Goal: Task Accomplishment & Management: Complete application form

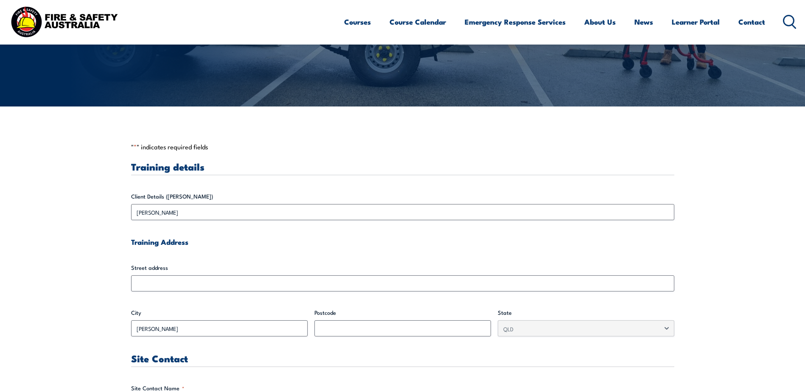
scroll to position [170, 0]
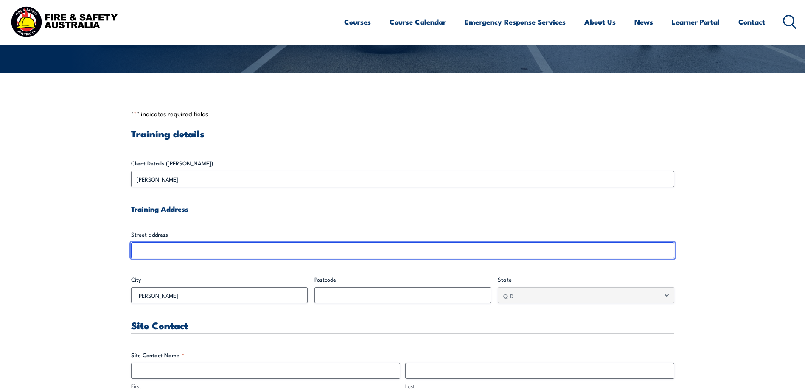
click at [179, 249] on input "Street address" at bounding box center [402, 250] width 543 height 16
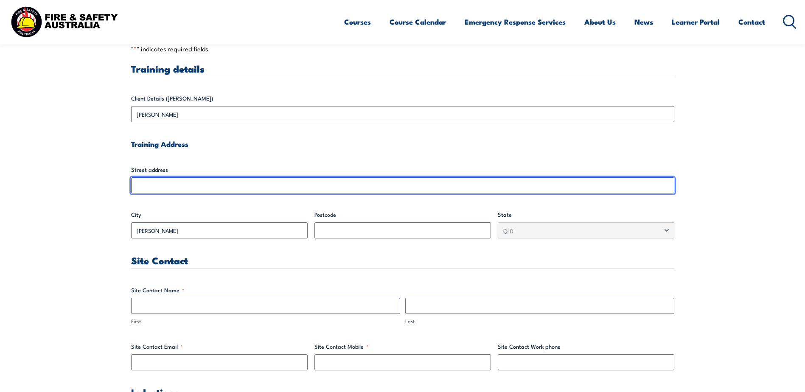
scroll to position [255, 0]
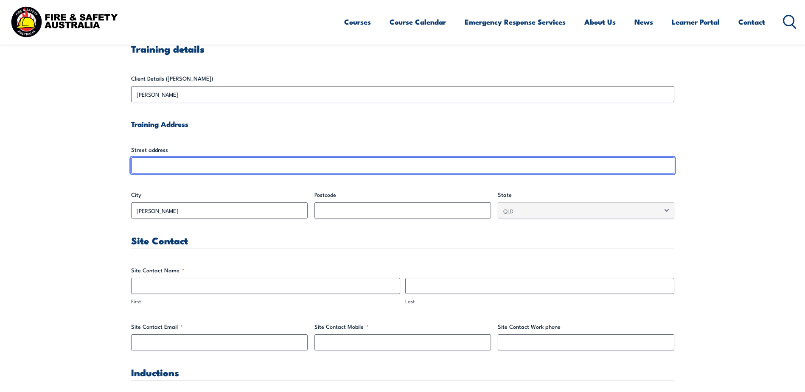
click at [174, 165] on input "Street address" at bounding box center [402, 165] width 543 height 16
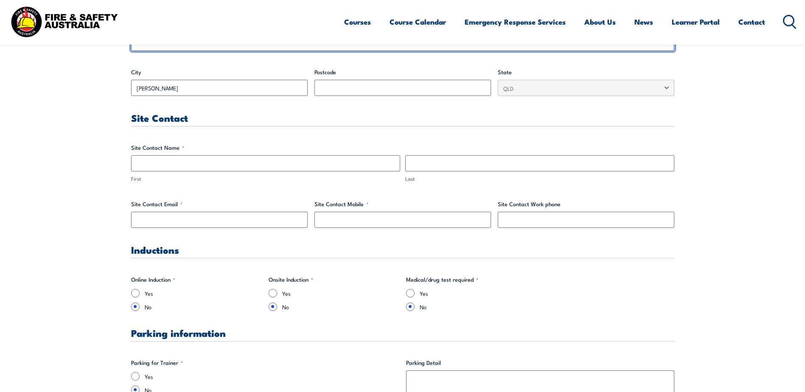
scroll to position [382, 0]
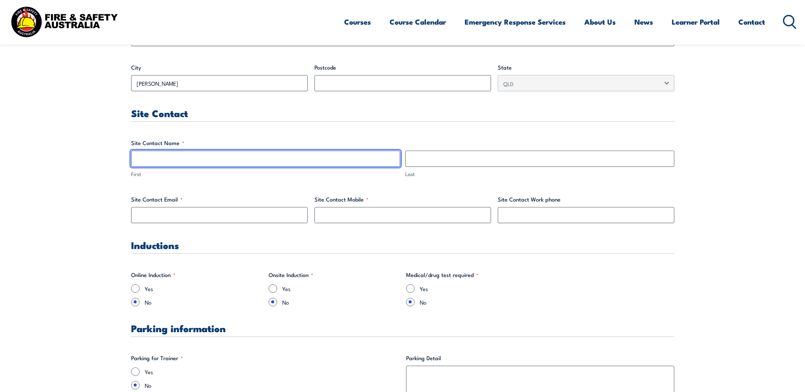
click at [220, 160] on input "First" at bounding box center [265, 159] width 269 height 16
type input "[PERSON_NAME]"
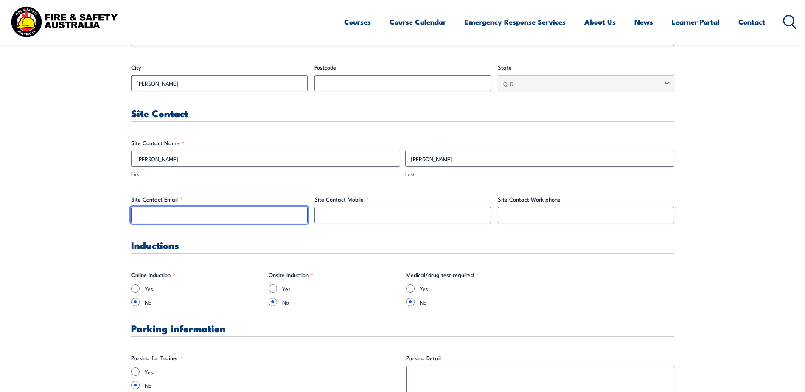
type input "[PERSON_NAME][EMAIL_ADDRESS][PERSON_NAME][DOMAIN_NAME]"
type input "0461368231"
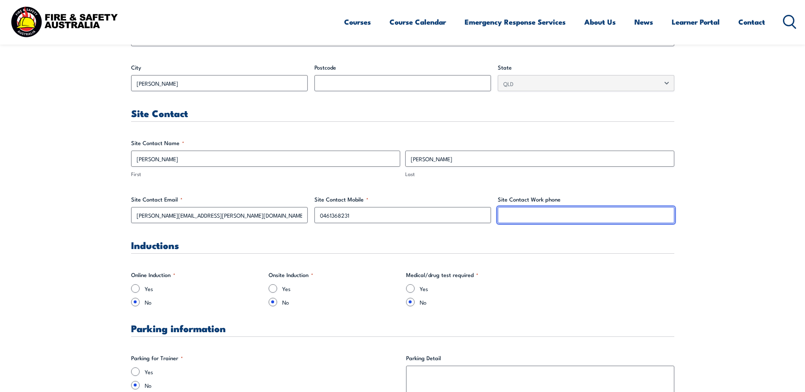
click at [505, 211] on input "Site Contact Work phone" at bounding box center [586, 215] width 176 height 16
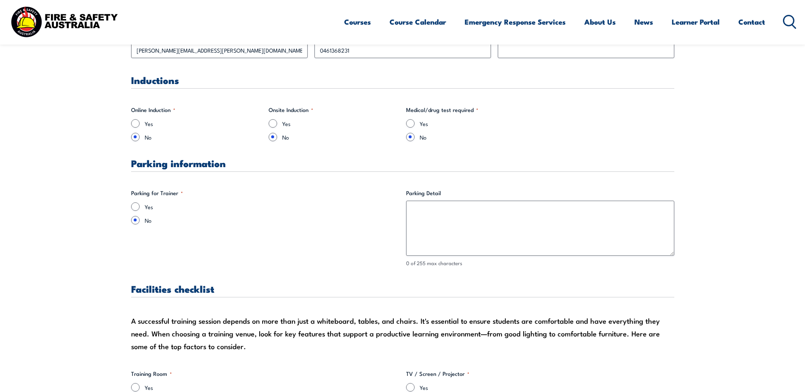
scroll to position [552, 0]
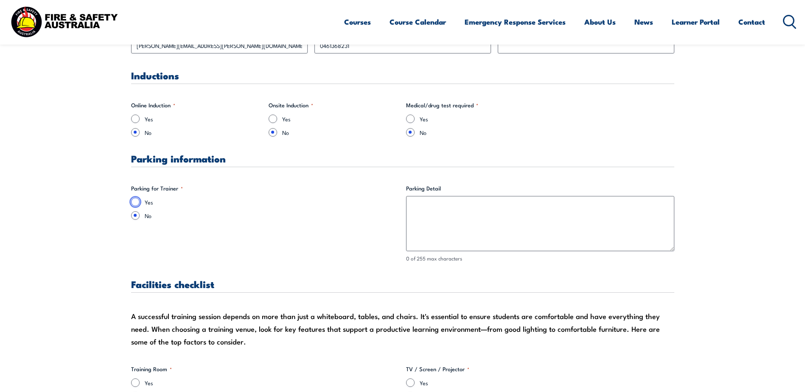
click at [137, 200] on input "Yes" at bounding box center [135, 202] width 8 height 8
radio input "true"
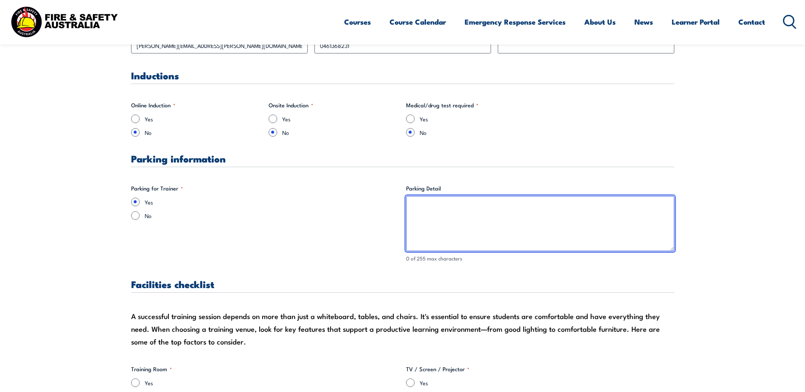
click at [428, 202] on textarea "Parking Detail" at bounding box center [540, 223] width 268 height 55
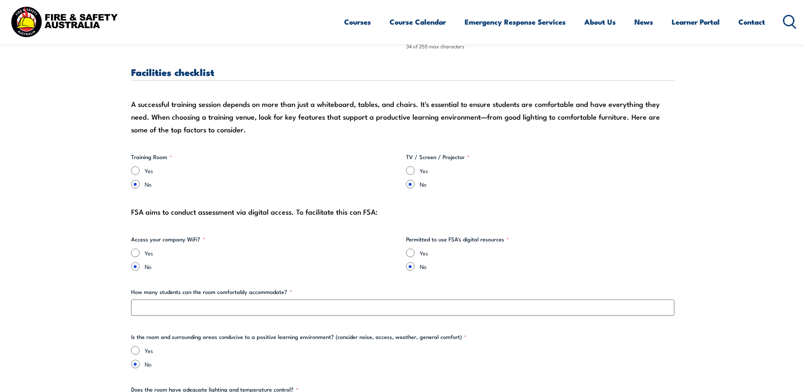
type textarea "Car park at the training location."
click at [135, 171] on input "Yes" at bounding box center [135, 170] width 8 height 8
radio input "true"
click at [411, 171] on input "Yes" at bounding box center [410, 170] width 8 height 8
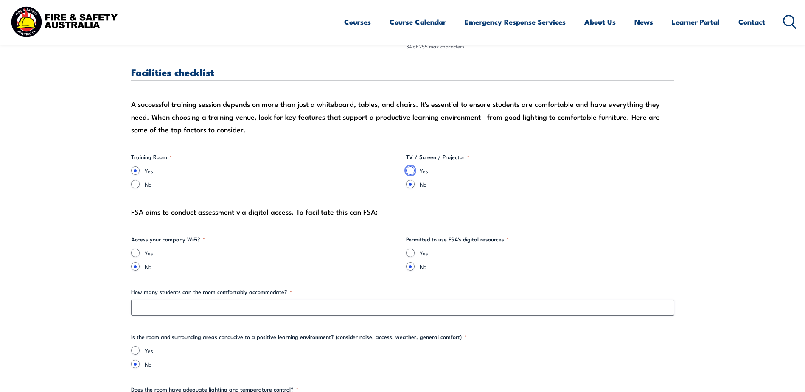
radio input "true"
click at [411, 256] on input "Yes" at bounding box center [410, 253] width 8 height 8
radio input "true"
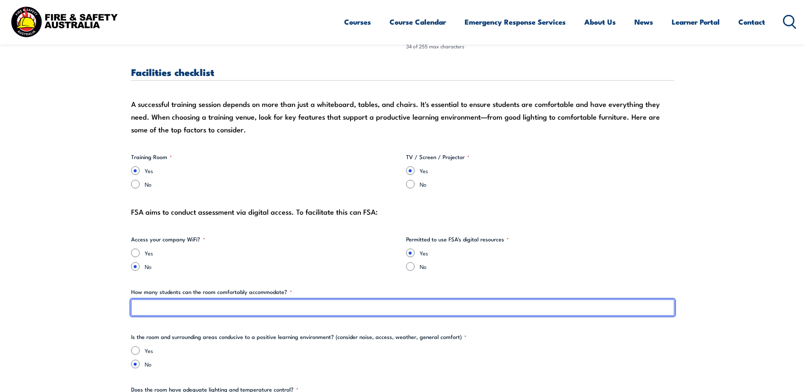
click at [193, 308] on input "How many students can the room comfortably accommodate? *" at bounding box center [402, 308] width 543 height 16
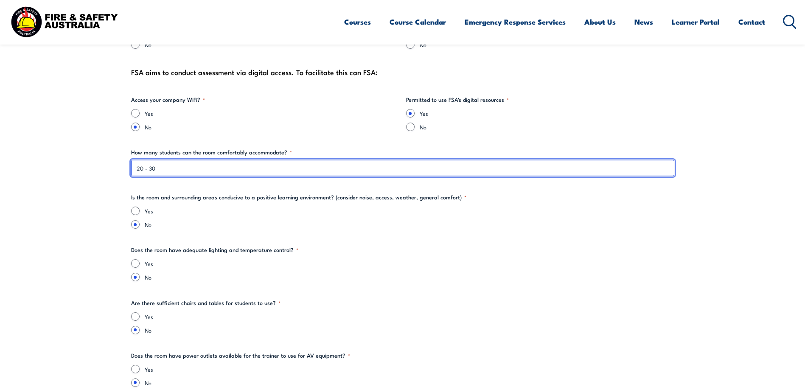
scroll to position [933, 0]
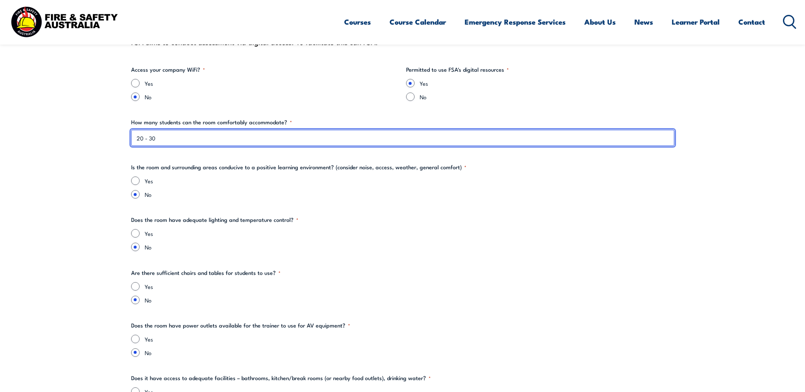
type input "20 - 30"
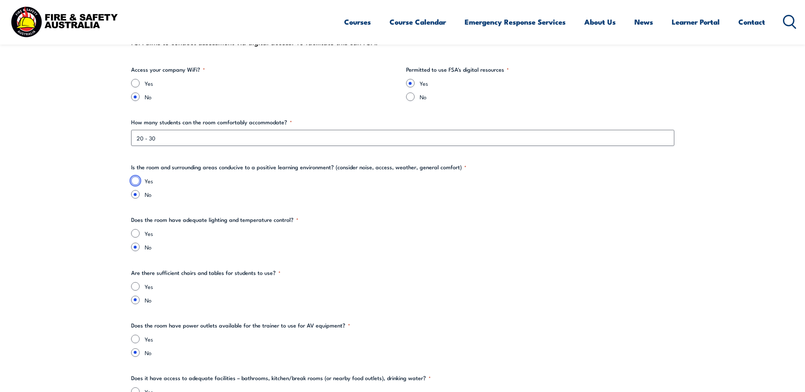
click at [136, 180] on input "Yes" at bounding box center [135, 180] width 8 height 8
radio input "true"
click at [137, 234] on input "Yes" at bounding box center [135, 233] width 8 height 8
radio input "true"
click at [135, 286] on input "Yes" at bounding box center [135, 286] width 8 height 8
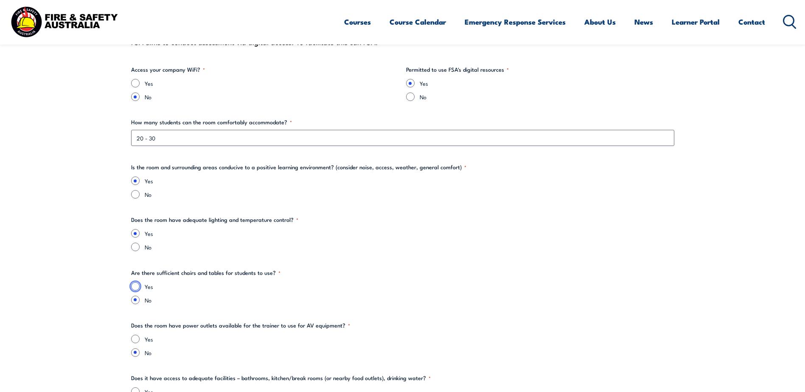
radio input "true"
click at [135, 340] on input "Yes" at bounding box center [135, 339] width 8 height 8
radio input "true"
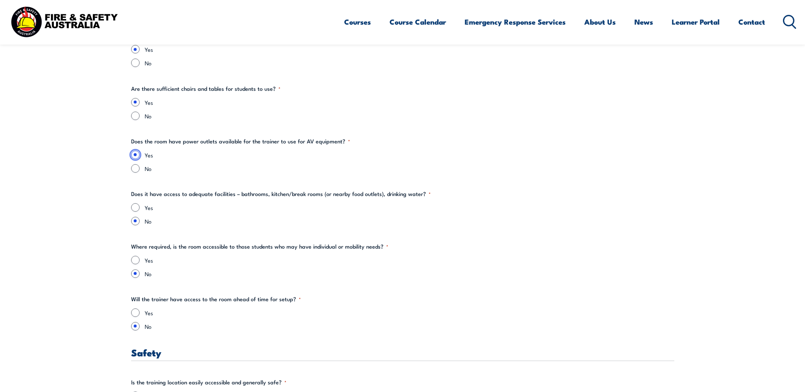
scroll to position [1145, 0]
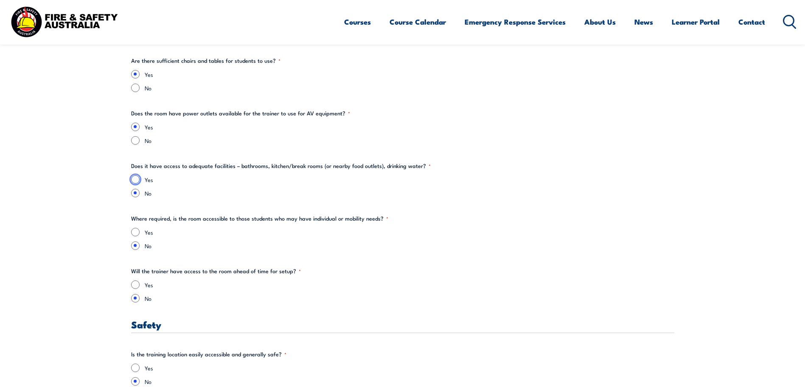
click at [135, 179] on input "Yes" at bounding box center [135, 179] width 8 height 8
radio input "true"
click at [133, 233] on input "Yes" at bounding box center [135, 232] width 8 height 8
radio input "true"
click at [136, 283] on input "Yes" at bounding box center [135, 284] width 8 height 8
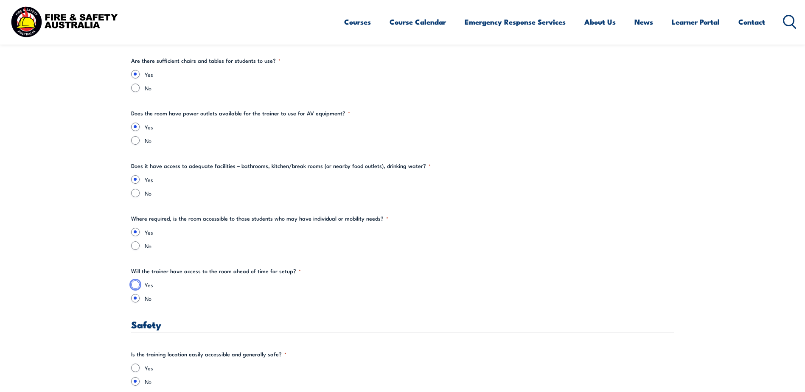
radio input "true"
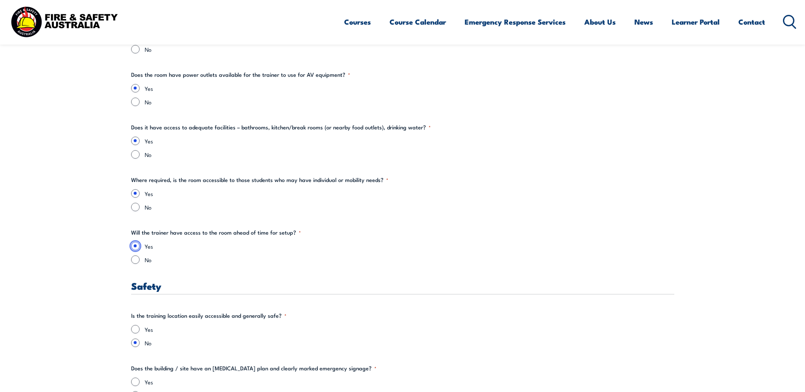
scroll to position [1273, 0]
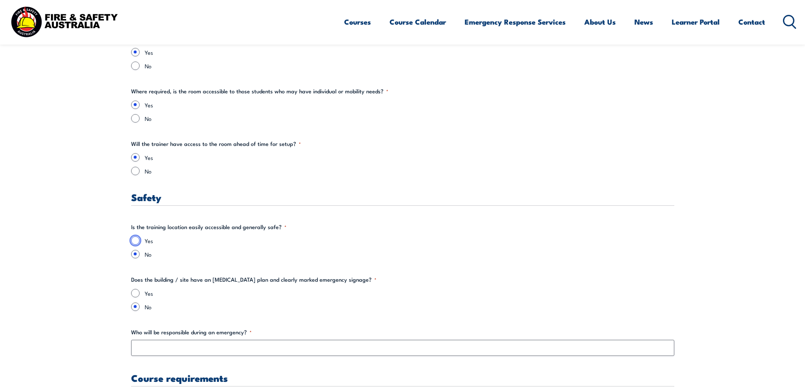
click at [137, 240] on input "Yes" at bounding box center [135, 240] width 8 height 8
radio input "true"
click at [134, 298] on div "Yes No" at bounding box center [402, 300] width 543 height 22
click at [134, 295] on input "Yes" at bounding box center [135, 293] width 8 height 8
radio input "true"
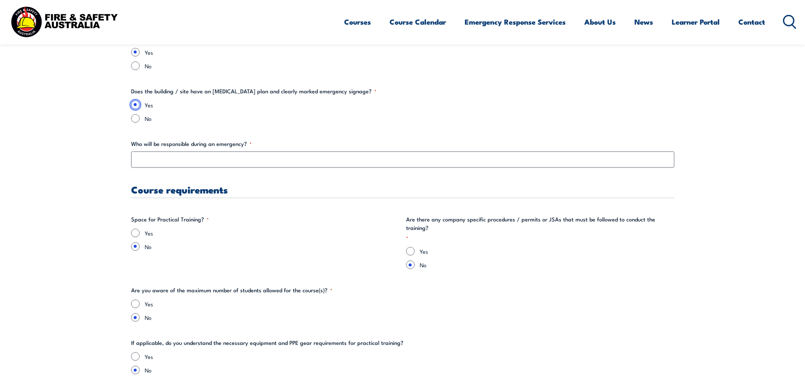
scroll to position [1485, 0]
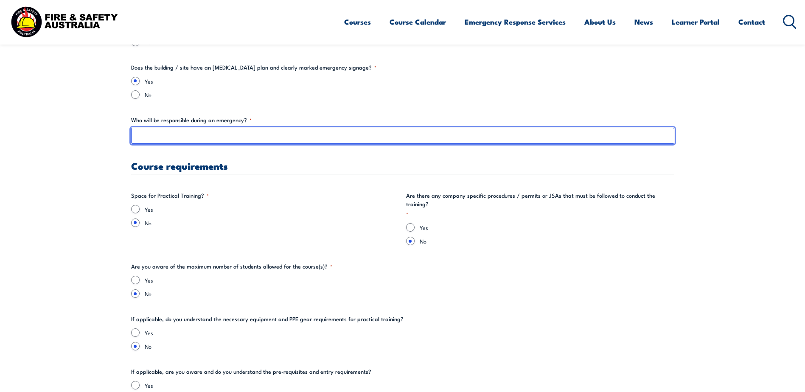
click at [178, 139] on input "Who will be responsible during an emergency? *" at bounding box center [402, 136] width 543 height 16
type input "Site"
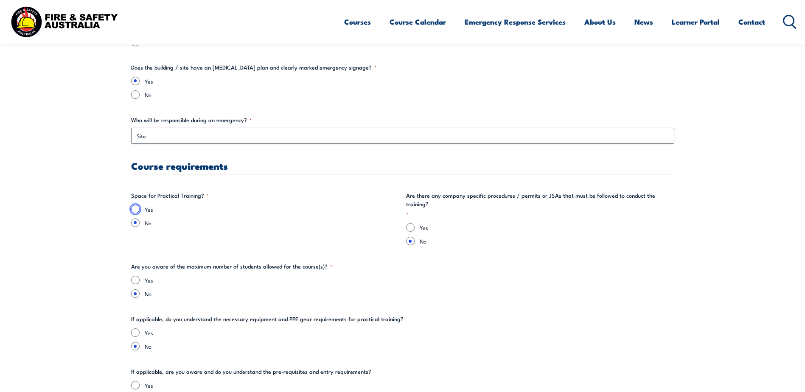
click at [134, 209] on input "Yes" at bounding box center [135, 209] width 8 height 8
radio input "true"
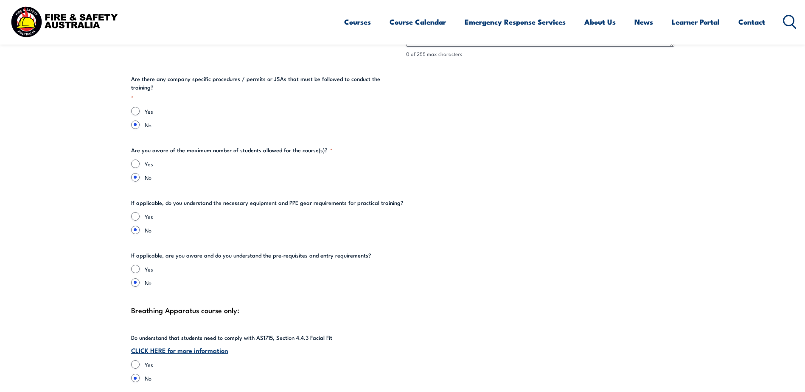
scroll to position [1697, 0]
click at [136, 159] on input "Yes" at bounding box center [135, 163] width 8 height 8
radio input "true"
click at [135, 212] on input "Yes" at bounding box center [135, 216] width 8 height 8
radio input "true"
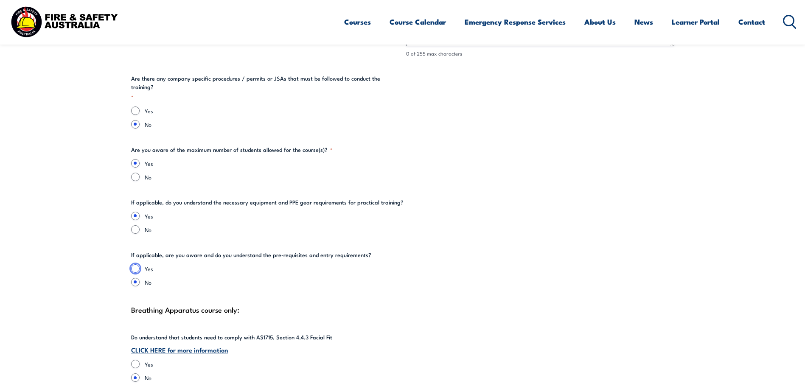
click at [134, 264] on input "Yes" at bounding box center [135, 268] width 8 height 8
radio input "true"
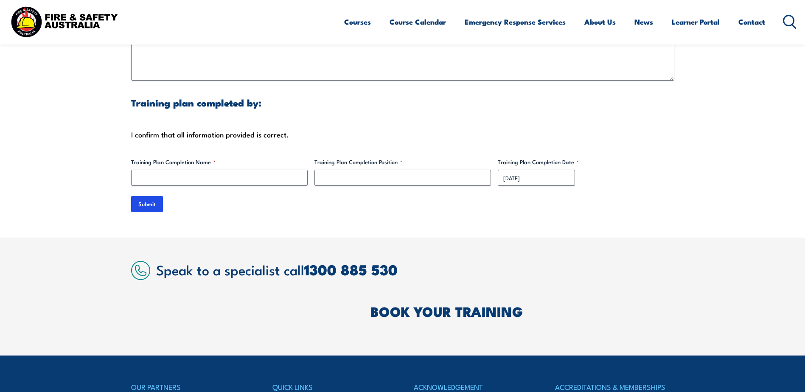
scroll to position [2588, 0]
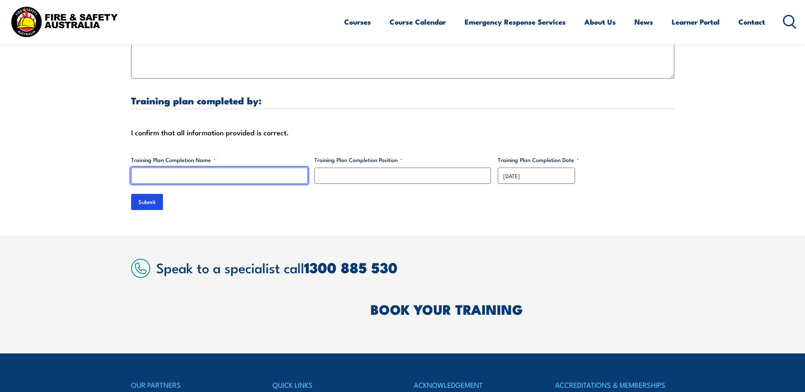
click at [196, 168] on input "Training Plan Completion Name *" at bounding box center [219, 176] width 176 height 16
type input "[PERSON_NAME]"
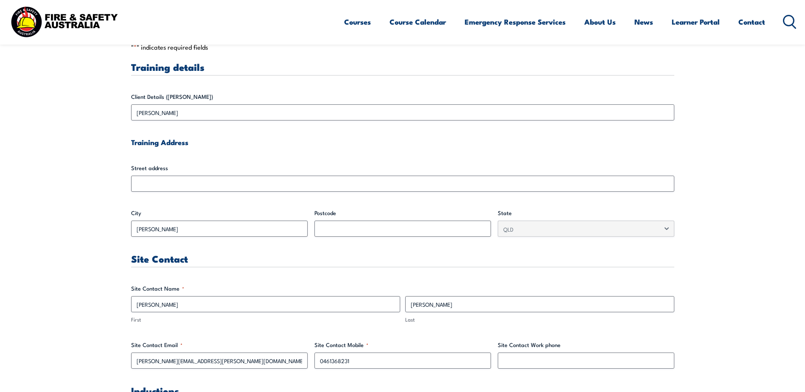
scroll to position [297, 0]
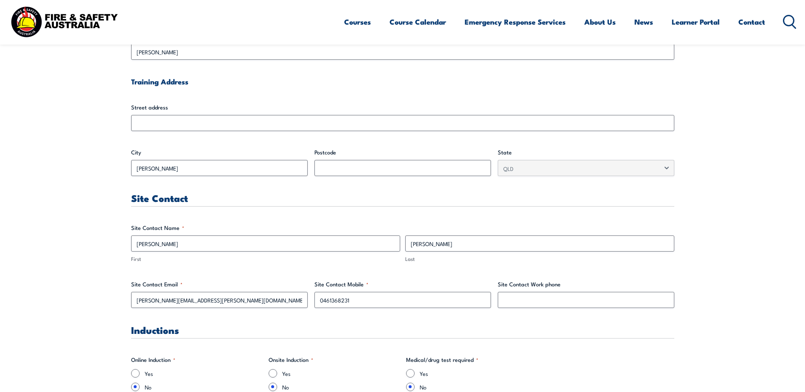
type input "HS Coordinator"
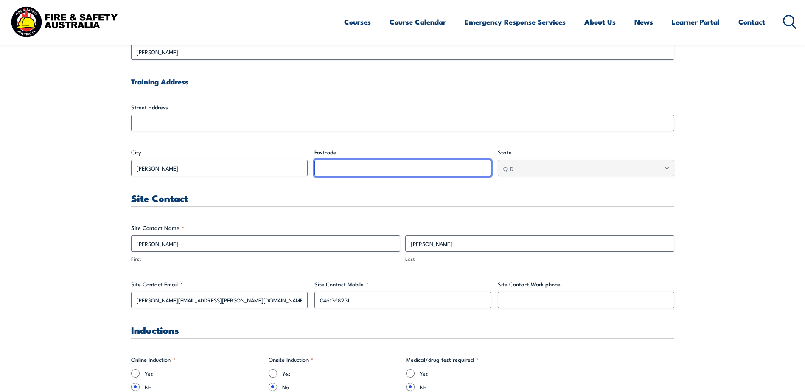
click at [350, 166] on input "Postcode" at bounding box center [402, 168] width 176 height 16
click at [369, 166] on input "Postcode" at bounding box center [402, 168] width 176 height 16
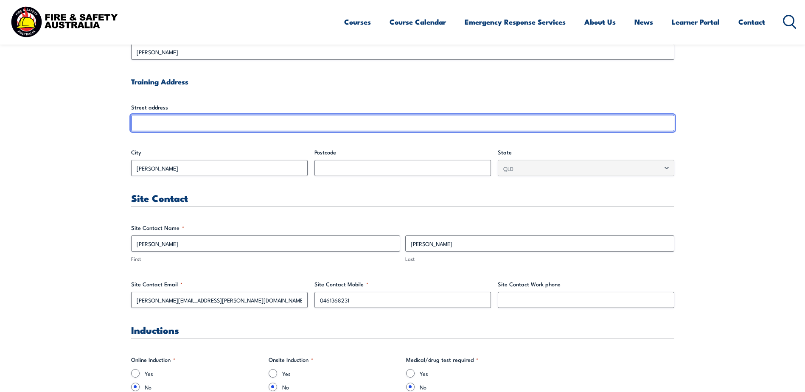
click at [211, 120] on input "Street address" at bounding box center [402, 123] width 543 height 16
click at [280, 122] on input "Street address" at bounding box center [402, 123] width 543 height 16
click at [274, 128] on input "Street address" at bounding box center [402, 123] width 543 height 16
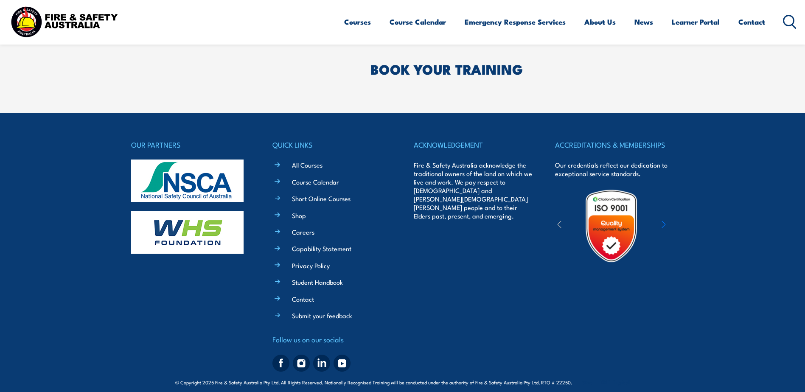
scroll to position [2574, 0]
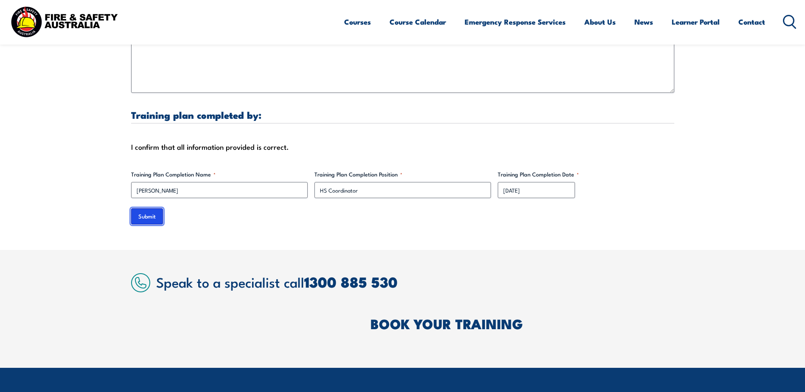
click at [142, 208] on input "Submit" at bounding box center [147, 216] width 32 height 16
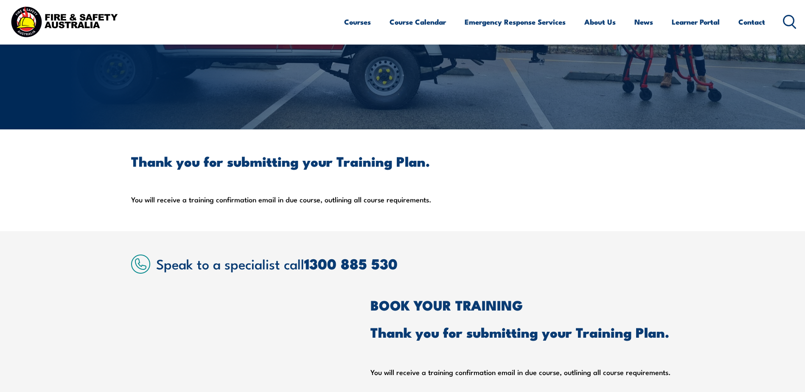
scroll to position [0, 0]
